Goal: Task Accomplishment & Management: Use online tool/utility

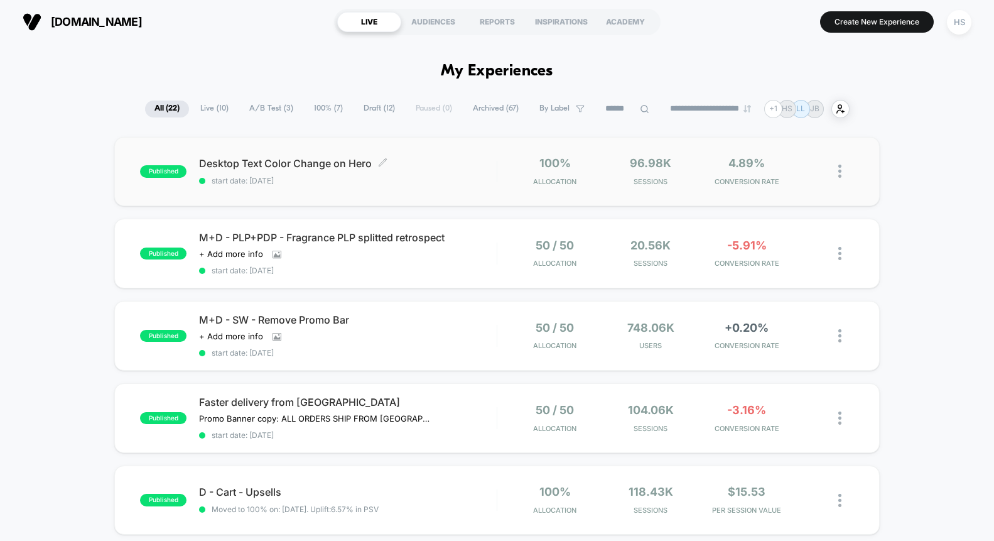
click at [454, 163] on span "Desktop Text Color Change on Hero Click to edit experience details" at bounding box center [348, 163] width 298 height 11
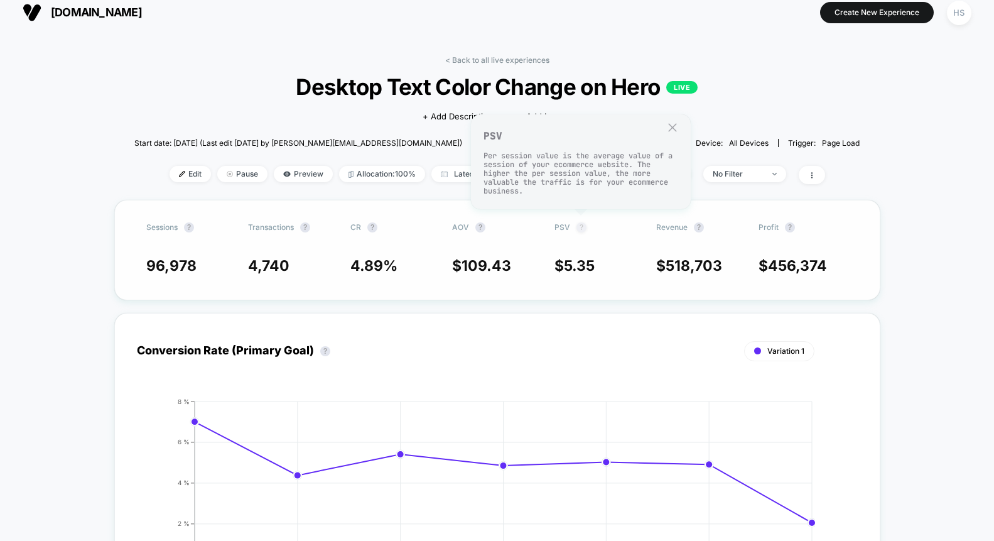
scroll to position [11, 0]
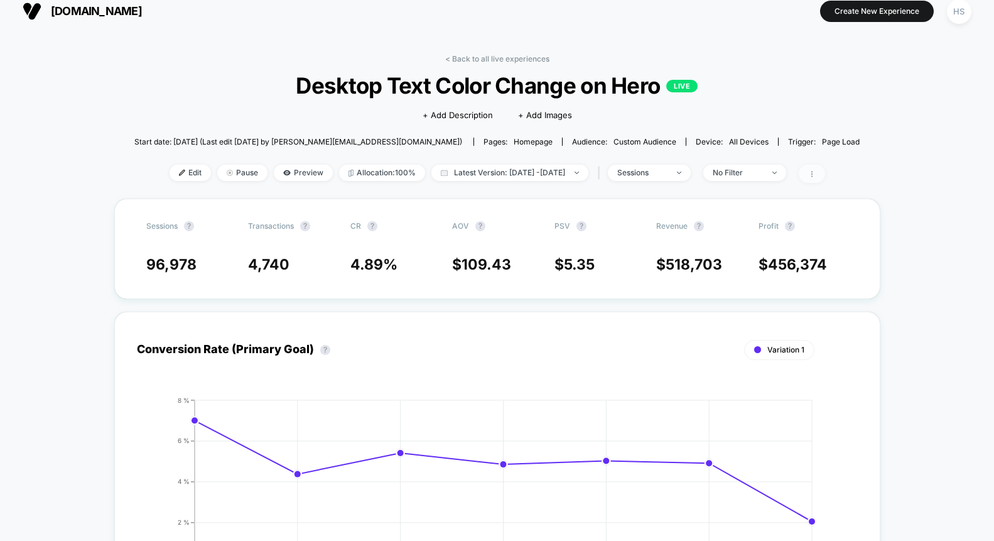
click at [823, 176] on span at bounding box center [812, 174] width 26 height 18
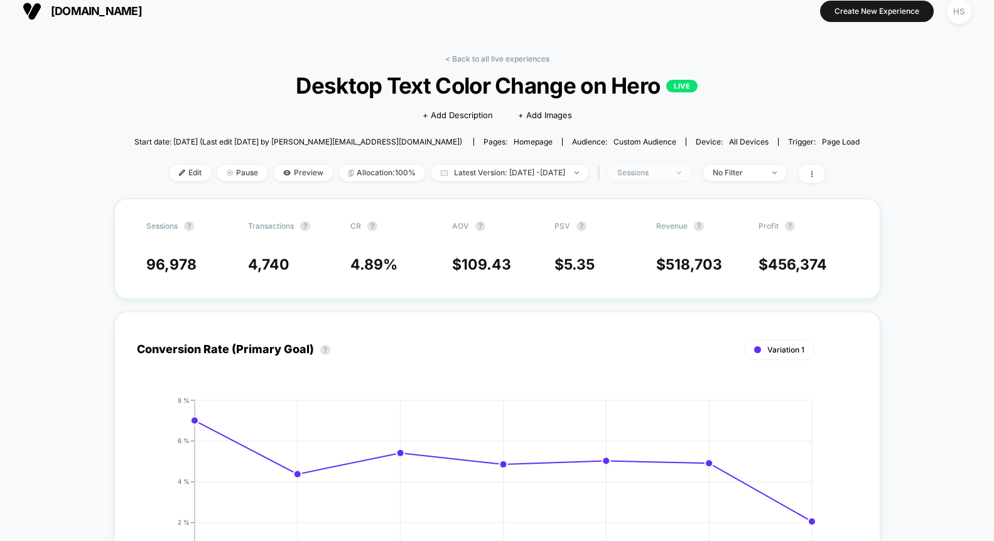
click at [685, 168] on span "sessions" at bounding box center [649, 173] width 83 height 16
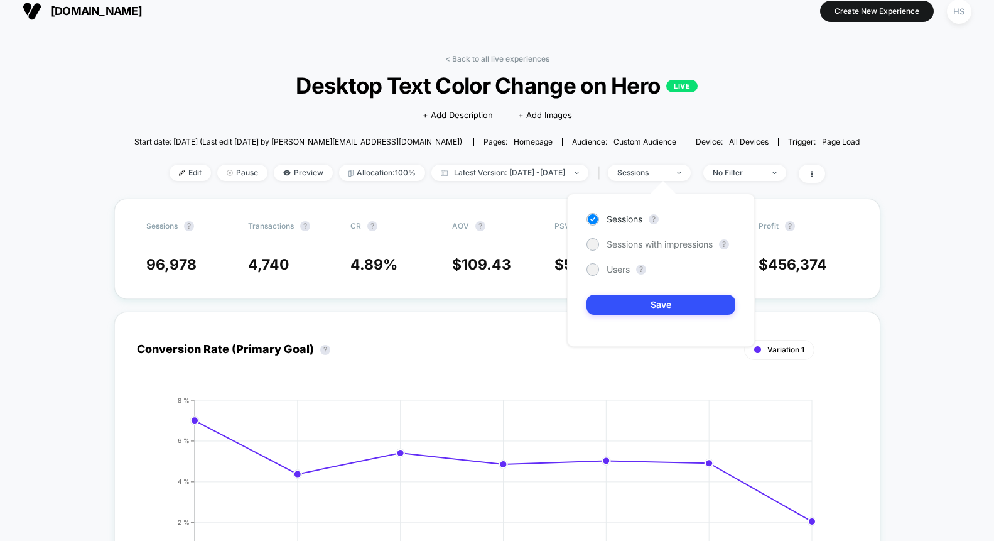
click at [712, 115] on div "< Back to all live experiences Desktop Text Color Change on Hero LIVE Click to …" at bounding box center [497, 127] width 726 height 144
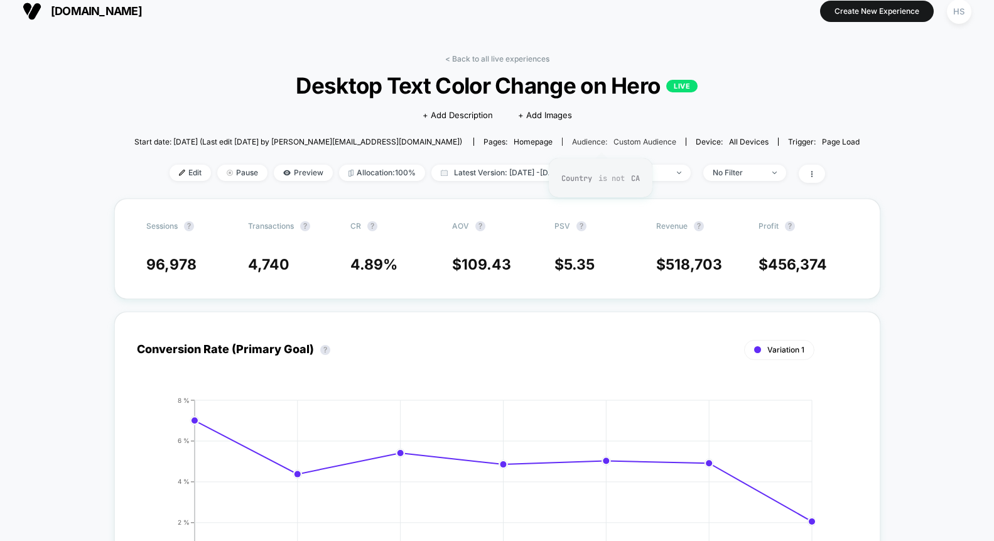
click at [638, 139] on span "Custom Audience" at bounding box center [645, 141] width 63 height 9
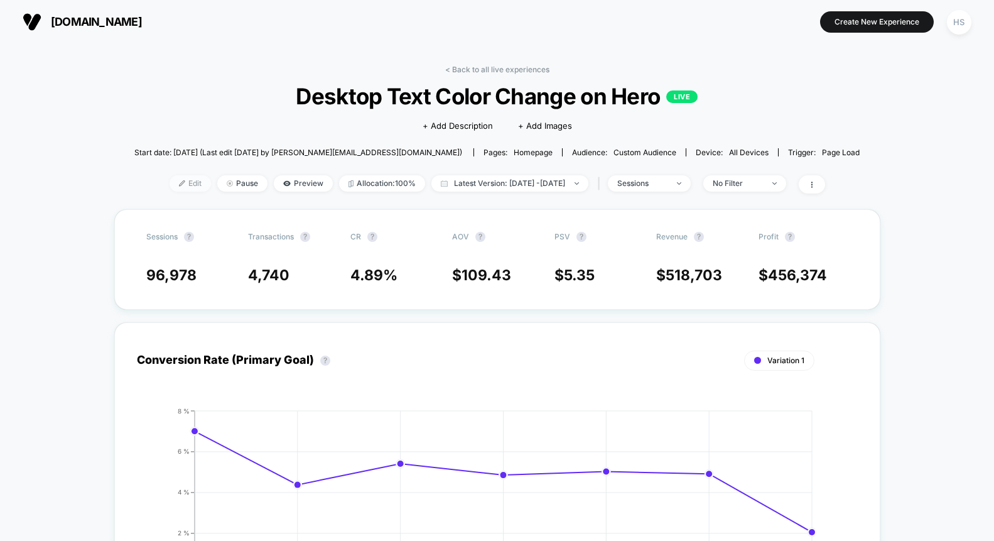
click at [170, 183] on span "Edit" at bounding box center [190, 183] width 41 height 16
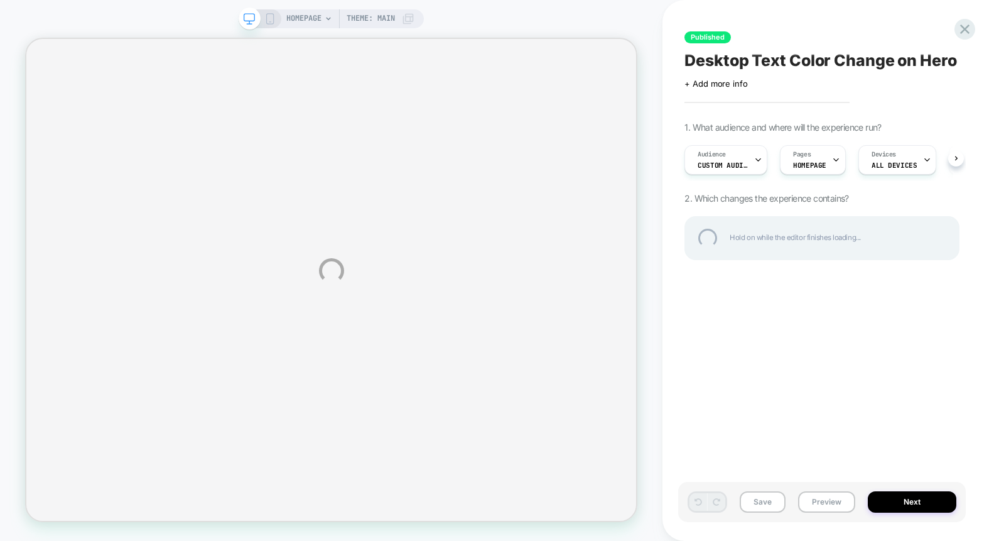
click at [759, 161] on div "HOMEPAGE Theme: MAIN Published Desktop Text Color Change on Hero Click to edit …" at bounding box center [497, 270] width 994 height 541
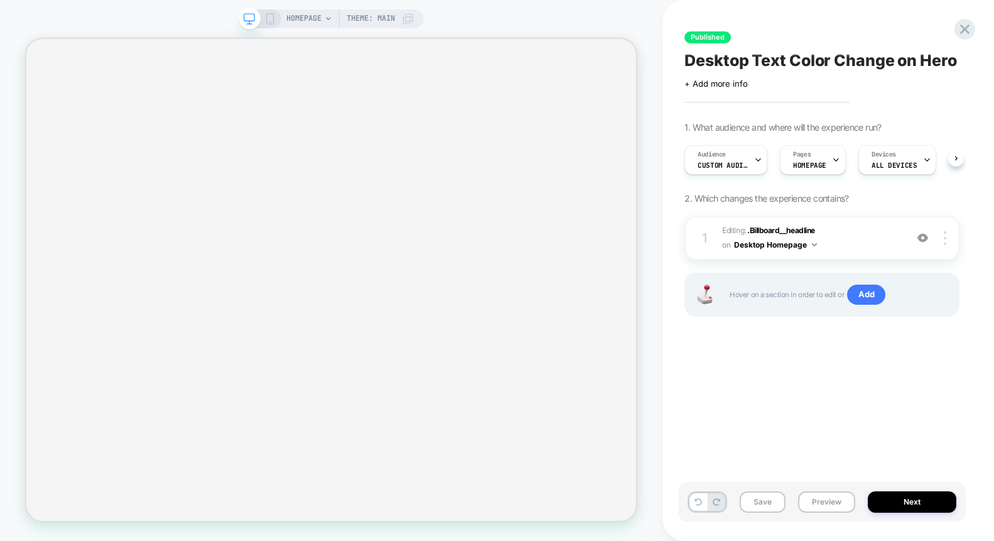
scroll to position [0, 1]
click at [759, 161] on icon at bounding box center [758, 160] width 8 height 8
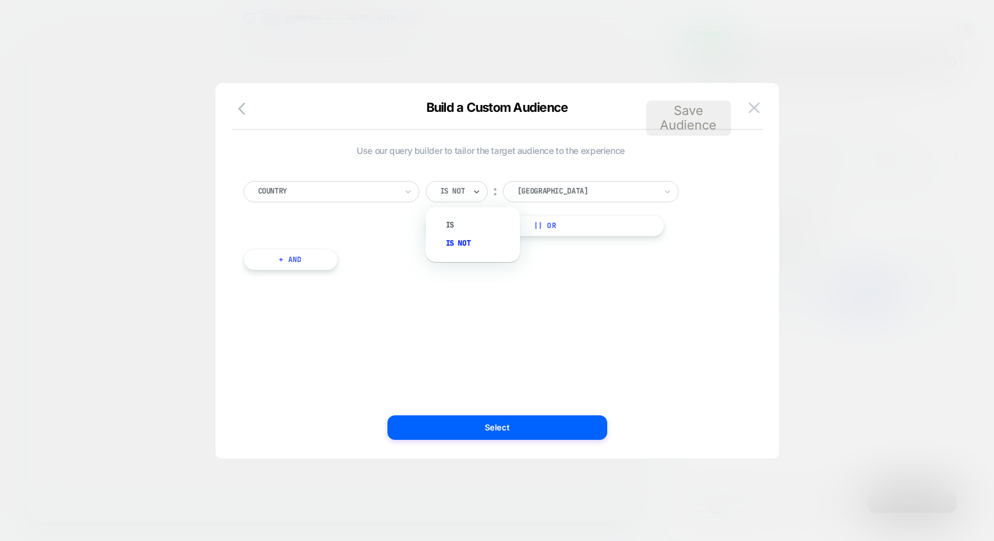
click at [444, 193] on input "text" at bounding box center [442, 192] width 5 height 10
click at [474, 165] on div "Country Is not ︰ [GEOGRAPHIC_DATA] || Or + And" at bounding box center [491, 219] width 508 height 114
click at [617, 191] on div at bounding box center [587, 192] width 138 height 10
click at [629, 150] on span "Use our query builder to tailor the target audience to the experience" at bounding box center [491, 151] width 495 height 10
click at [752, 106] on img at bounding box center [754, 107] width 11 height 11
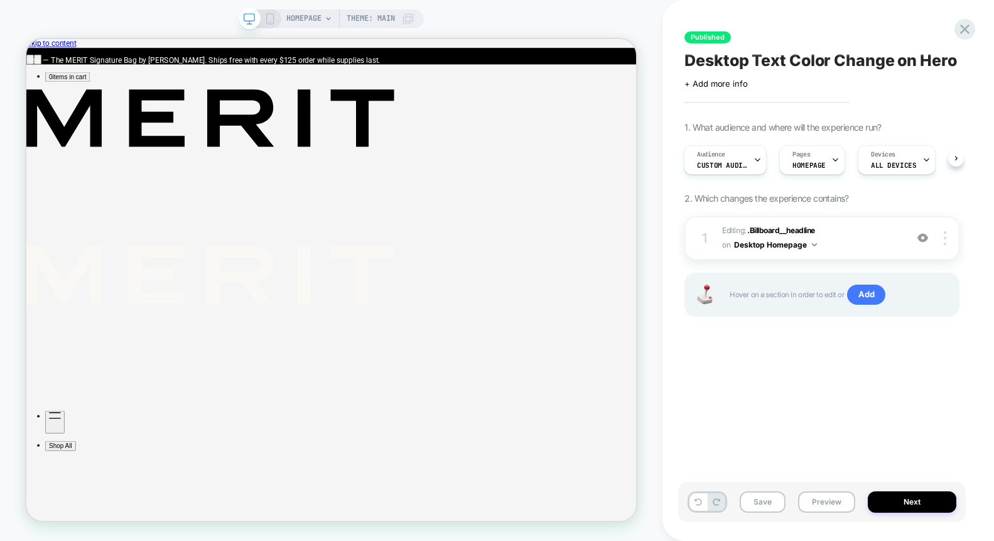
scroll to position [0, 0]
click at [738, 165] on span "Custom Audience" at bounding box center [722, 165] width 50 height 9
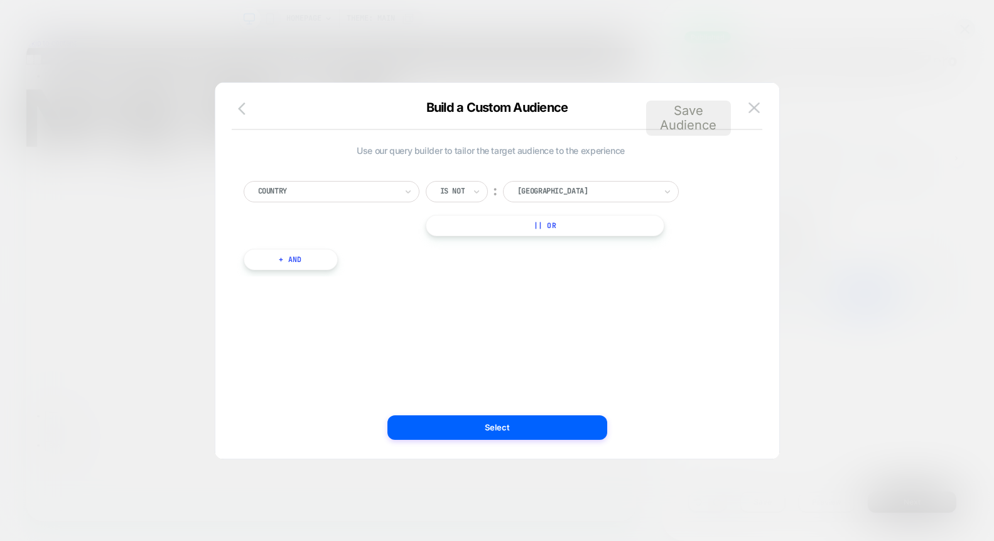
click at [248, 107] on icon "button" at bounding box center [245, 108] width 15 height 15
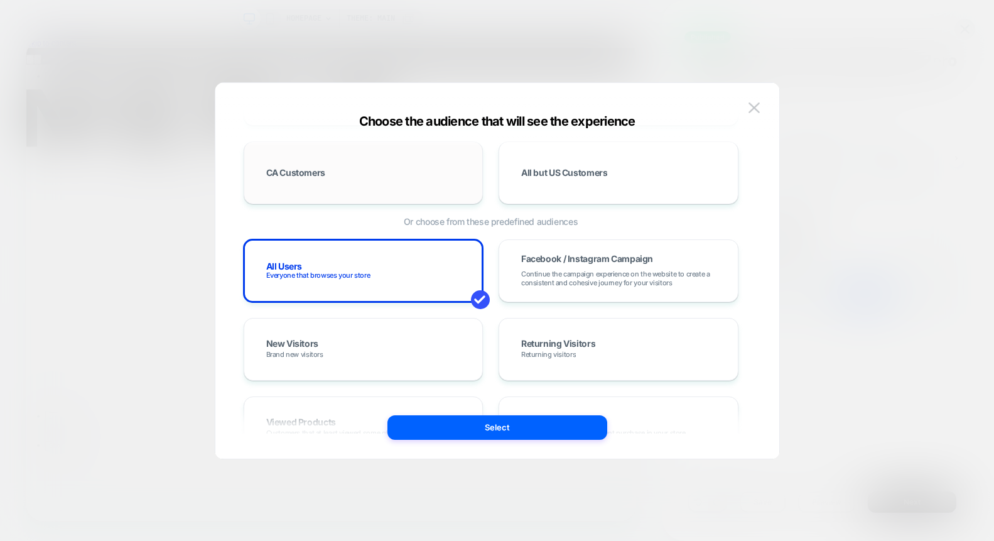
scroll to position [178, 0]
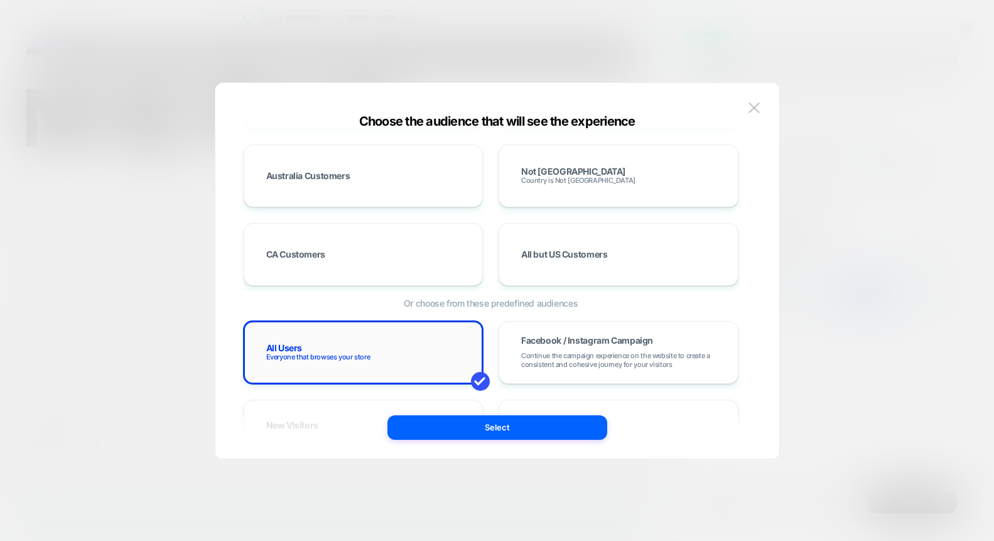
click at [324, 349] on div "All Users Everyone that browses your store" at bounding box center [364, 352] width 214 height 36
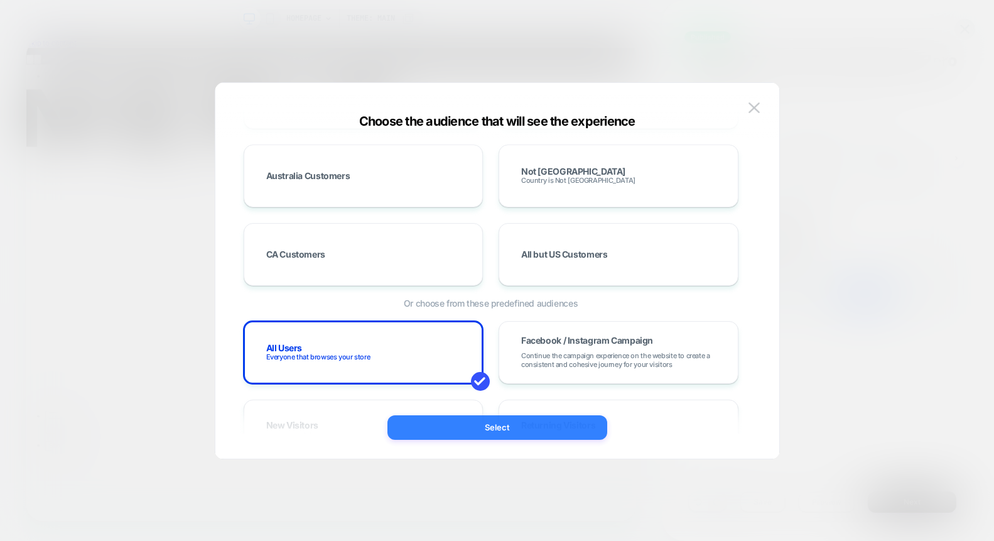
click at [510, 432] on button "Select" at bounding box center [498, 427] width 220 height 24
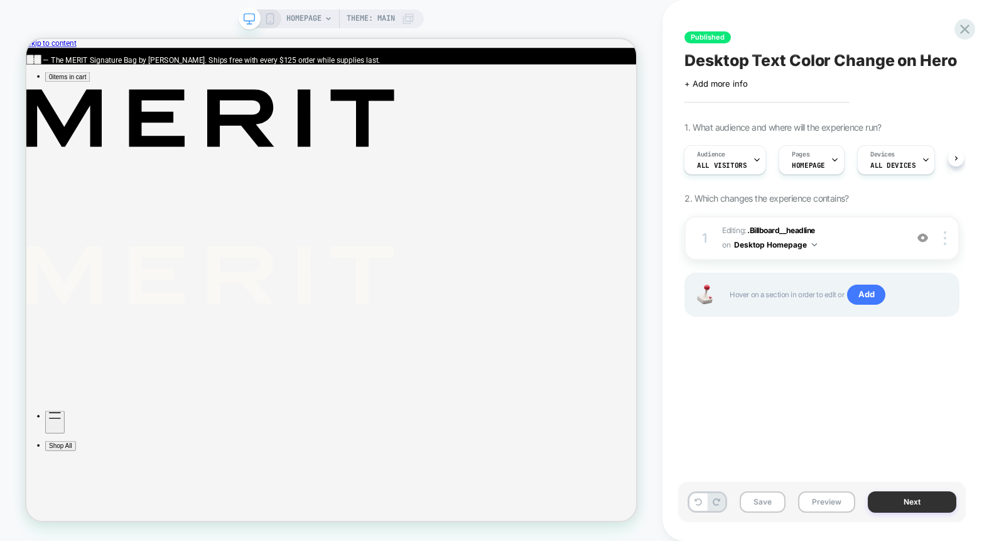
click at [898, 497] on button "Next" at bounding box center [912, 501] width 89 height 21
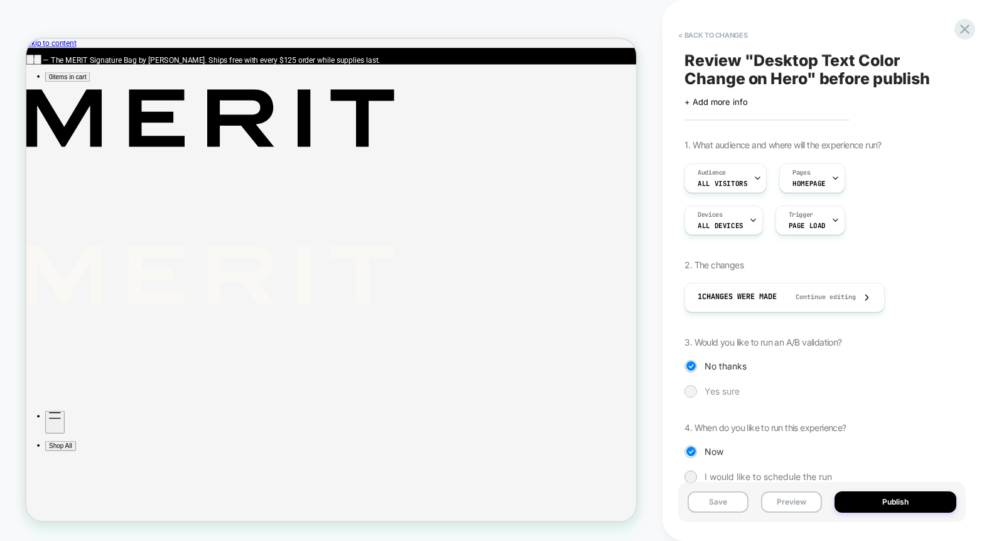
scroll to position [24, 0]
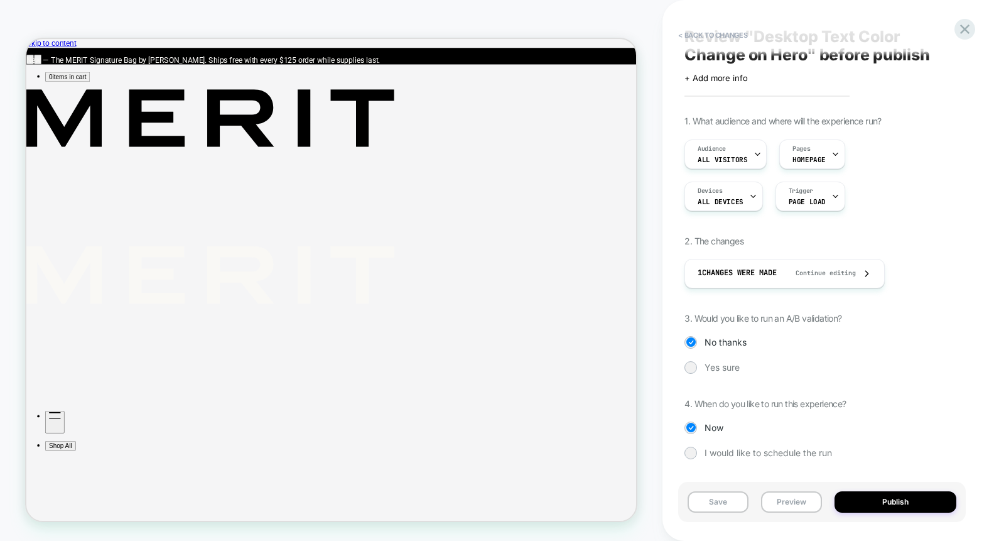
click at [890, 514] on div "Save Preview Publish" at bounding box center [822, 502] width 288 height 40
click at [890, 511] on button "Publish" at bounding box center [896, 501] width 122 height 21
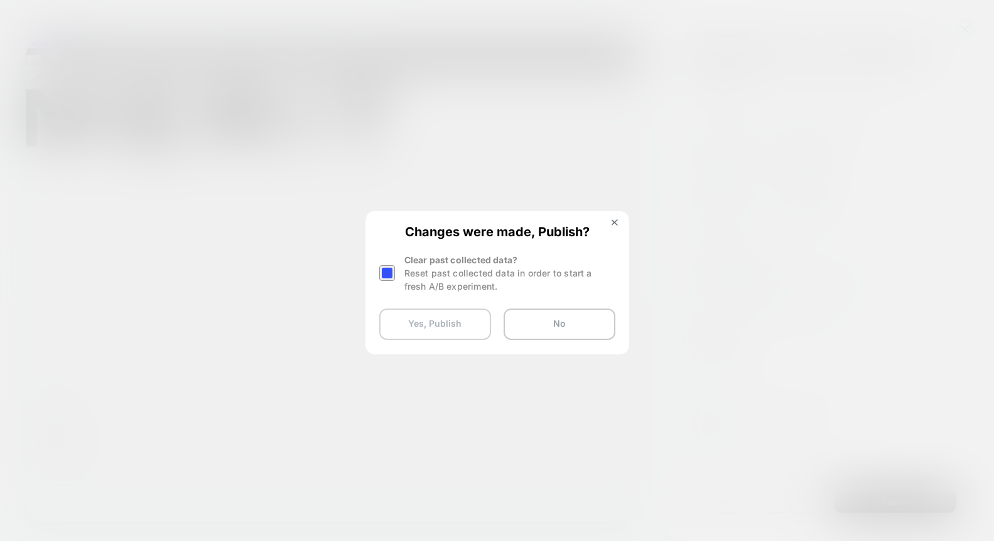
click at [432, 324] on button "Yes, Publish" at bounding box center [435, 323] width 112 height 31
